Goal: Transaction & Acquisition: Purchase product/service

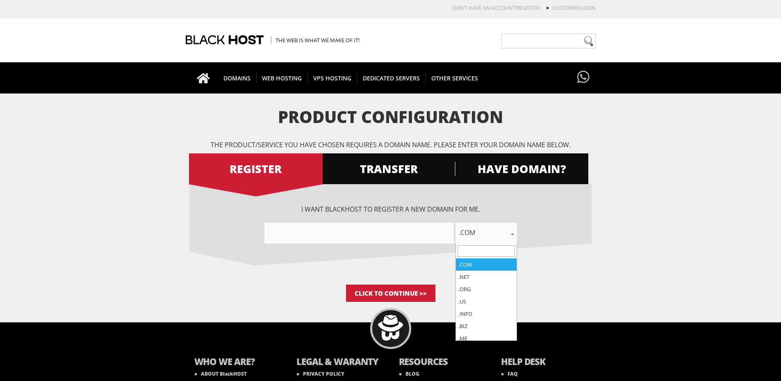
click at [491, 229] on span ".com" at bounding box center [485, 232] width 61 height 11
click at [437, 235] on input"] "text" at bounding box center [358, 233] width 189 height 21
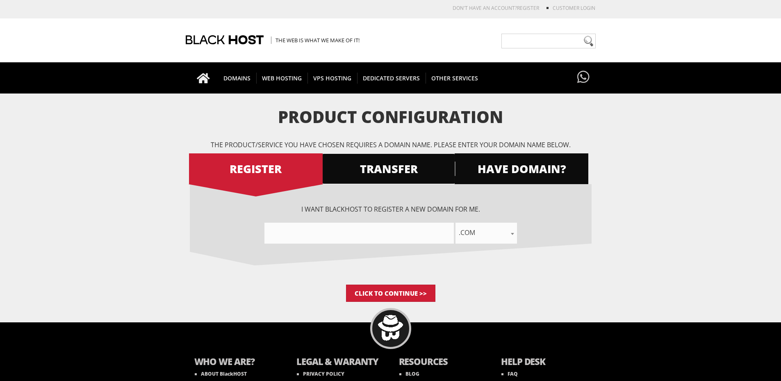
click at [410, 168] on span "TRANSFER" at bounding box center [389, 168] width 134 height 14
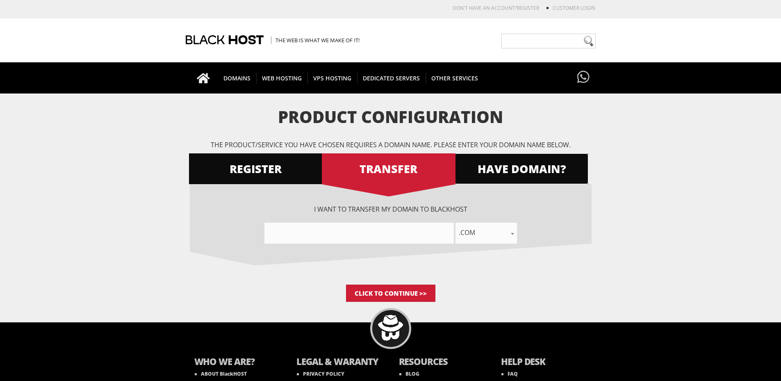
click at [488, 164] on span "HAVE DOMAIN?" at bounding box center [522, 168] width 134 height 14
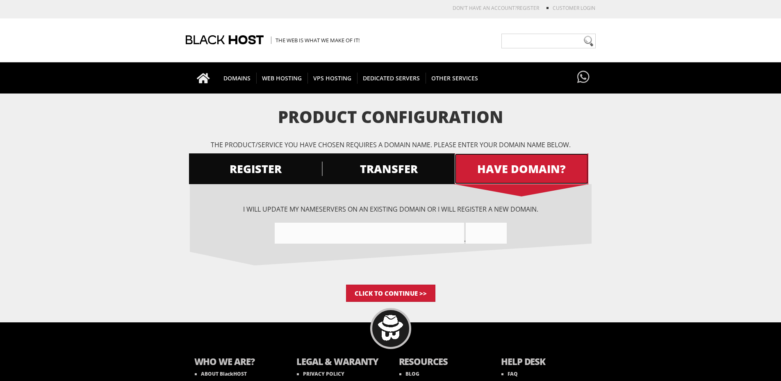
click at [493, 168] on span "HAVE DOMAIN?" at bounding box center [522, 168] width 134 height 14
click at [627, 157] on form "Product Configuration The product/service you have chosen requires a domain nam…" at bounding box center [390, 205] width 781 height 194
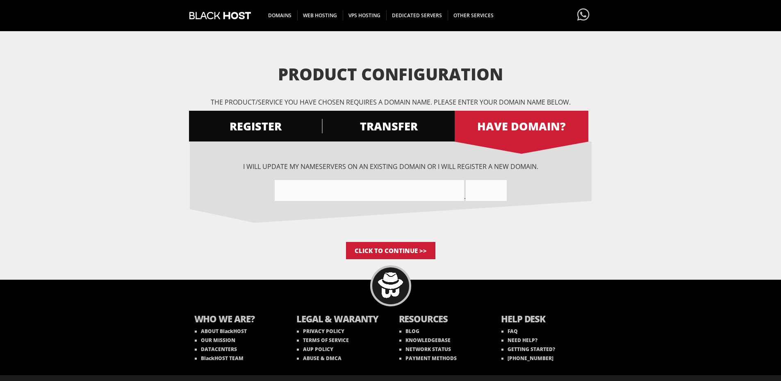
scroll to position [58, 0]
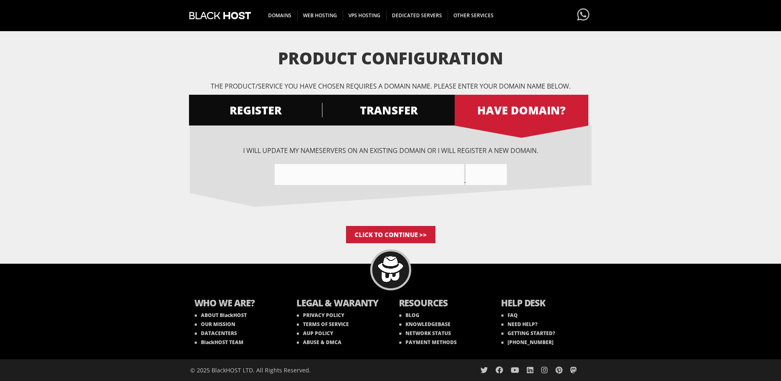
click at [133, 332] on div "WHO WE ARE? ABOUT BlackHOST OUR MISSION DATACENTERS BlackHOST TEAM LEGAL & WARA…" at bounding box center [390, 322] width 781 height 117
drag, startPoint x: 133, startPoint y: 329, endPoint x: 91, endPoint y: 302, distance: 49.6
click at [91, 302] on div "WHO WE ARE? ABOUT BlackHOST OUR MISSION DATACENTERS BlackHOST TEAM LEGAL & WARA…" at bounding box center [390, 322] width 781 height 117
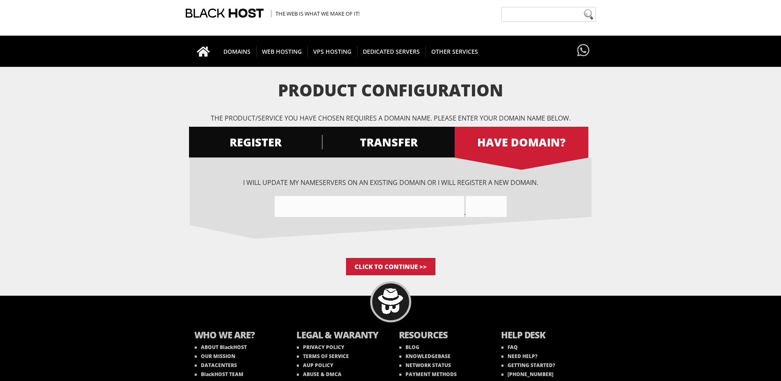
scroll to position [0, 0]
